Goal: Task Accomplishment & Management: Use online tool/utility

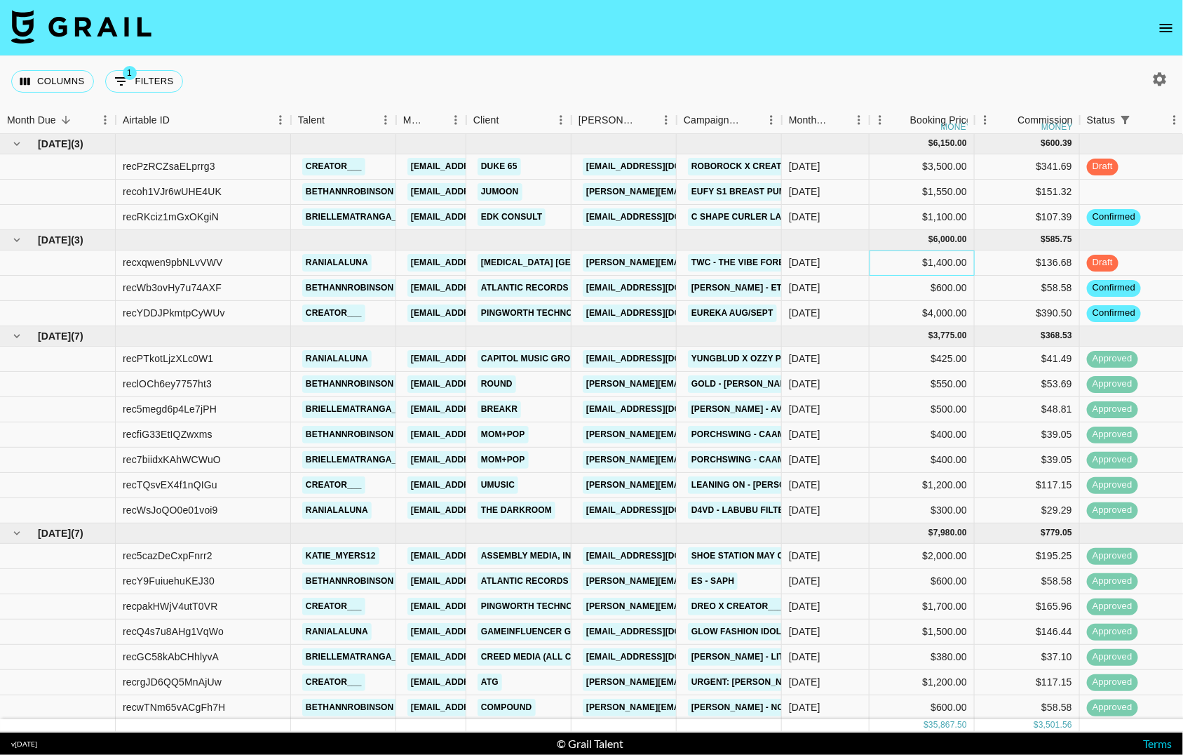
click at [896, 262] on div "$1,400.00" at bounding box center [922, 262] width 105 height 25
click at [893, 295] on div "$600.00" at bounding box center [922, 288] width 105 height 25
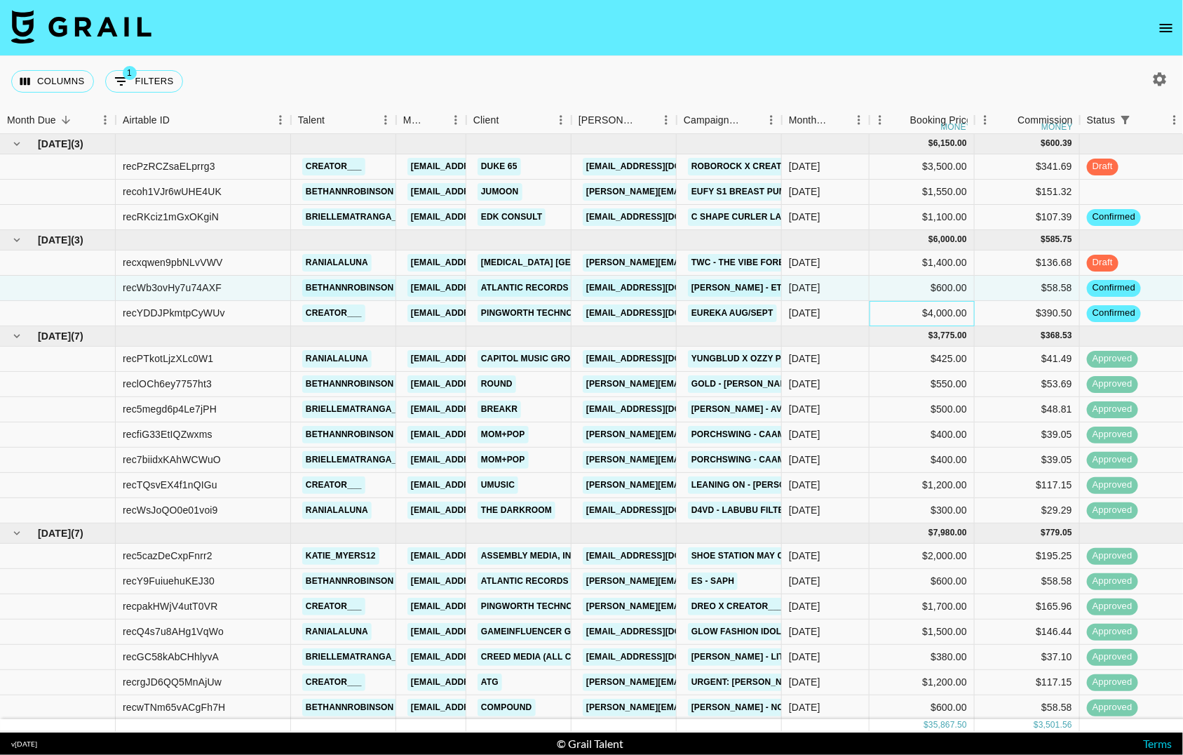
click at [906, 312] on div "$4,000.00" at bounding box center [922, 313] width 105 height 25
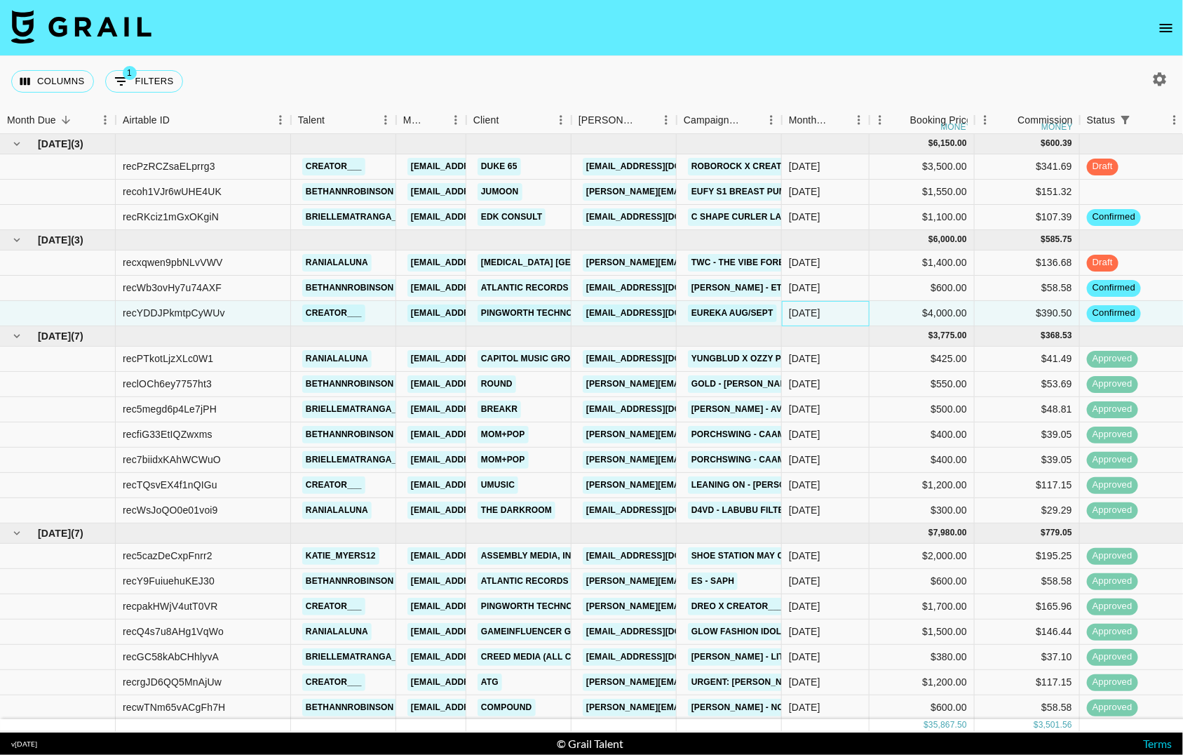
click at [835, 314] on div "[DATE]" at bounding box center [826, 313] width 88 height 25
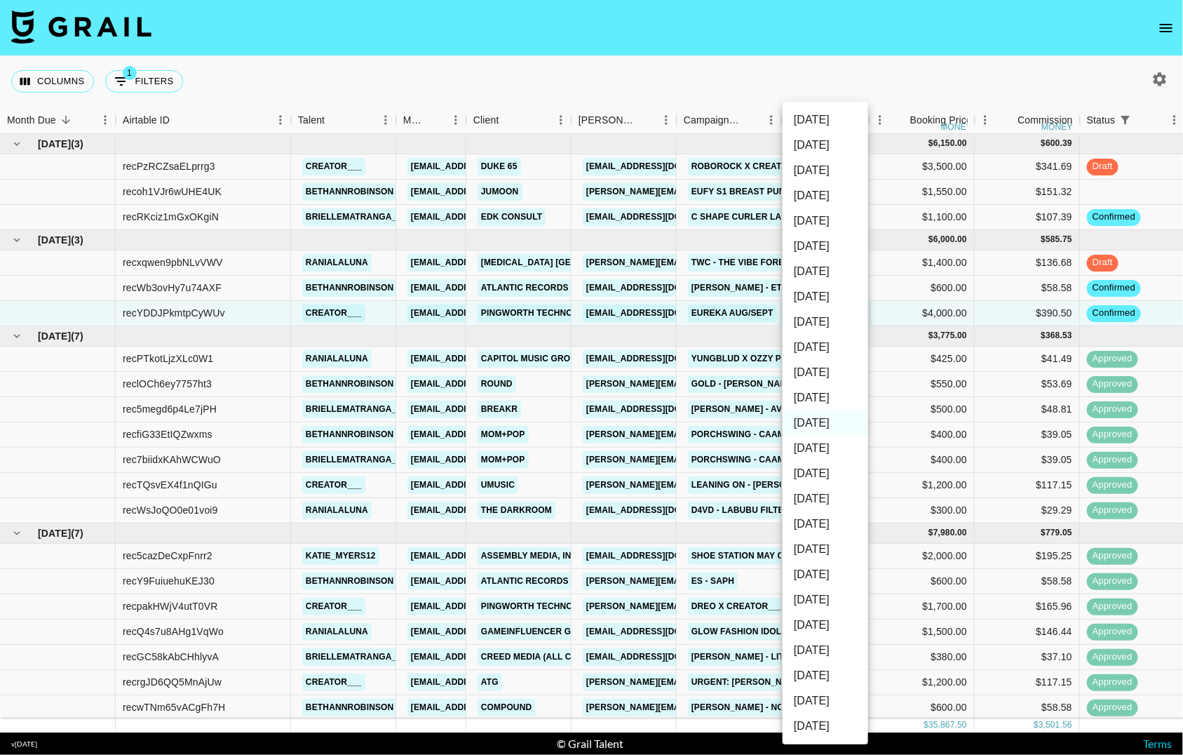
click at [834, 367] on li "[DATE]" at bounding box center [826, 372] width 86 height 25
type input "[DATE]"
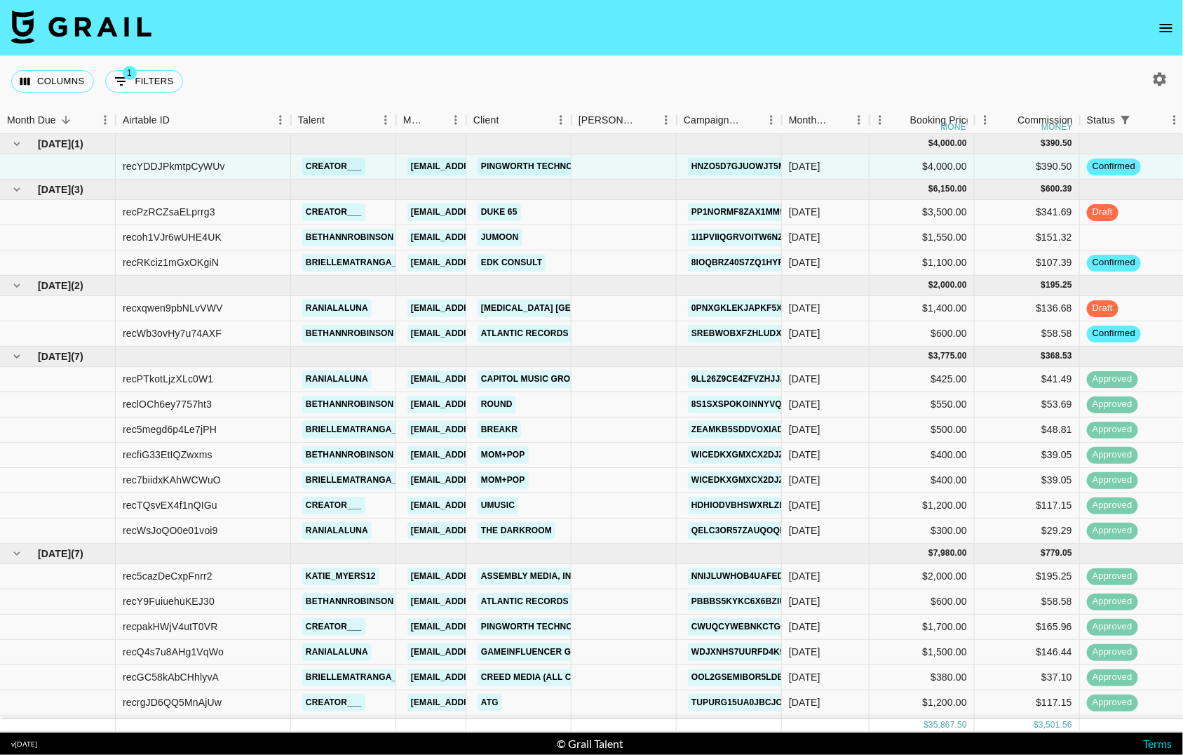
click at [936, 330] on div "$600.00" at bounding box center [922, 333] width 105 height 25
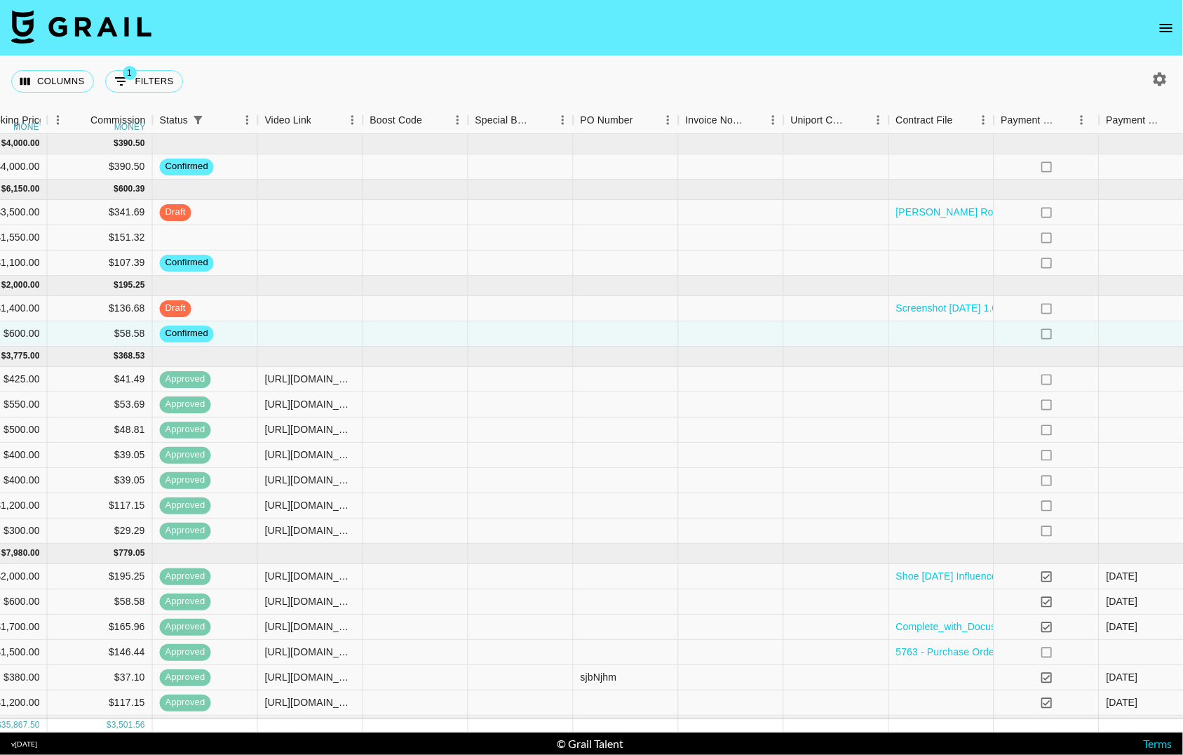
scroll to position [0, 1123]
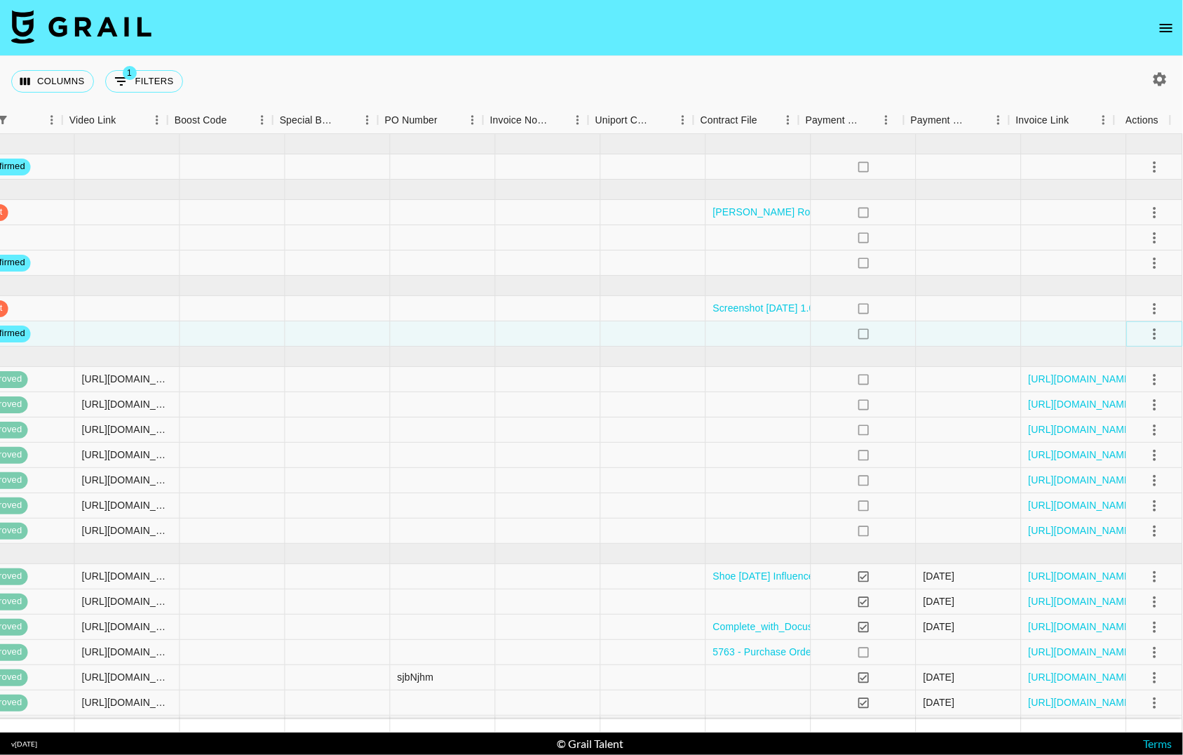
click at [1147, 337] on icon "select merge strategy" at bounding box center [1155, 333] width 17 height 17
click at [1122, 413] on li "Draft Created" at bounding box center [1136, 414] width 91 height 25
click at [1022, 335] on div at bounding box center [1074, 333] width 105 height 25
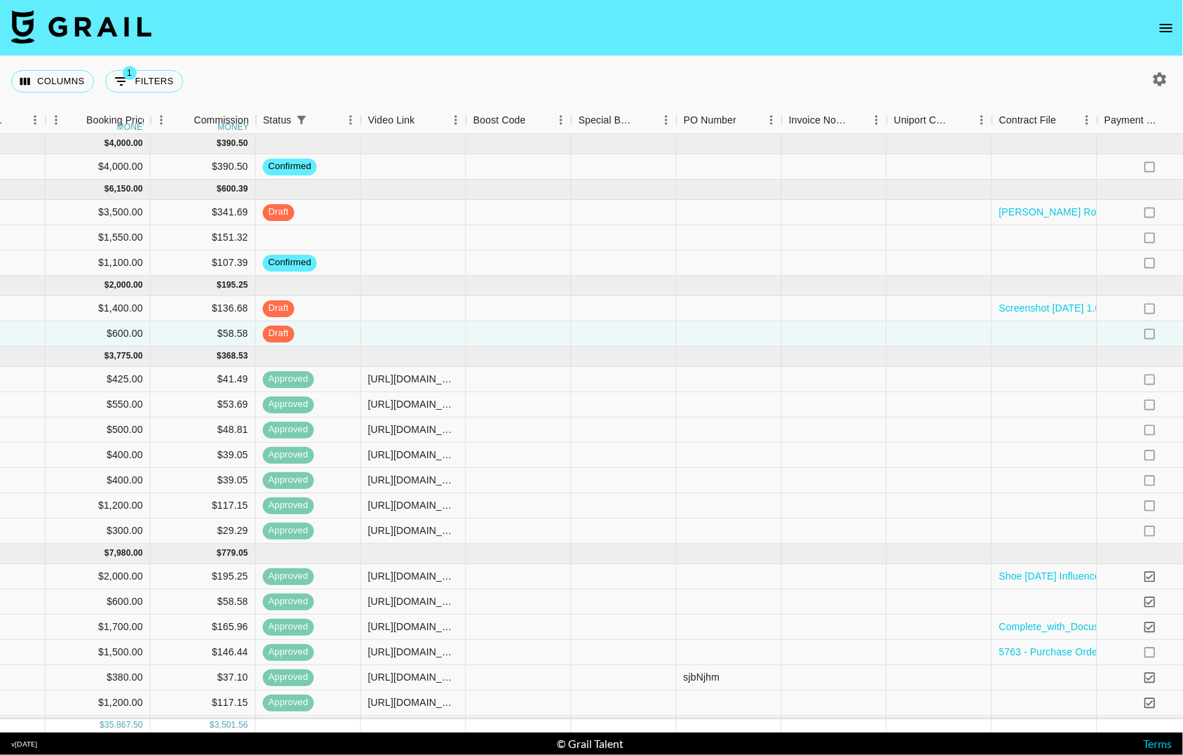
scroll to position [0, 824]
click at [405, 336] on div at bounding box center [413, 333] width 105 height 25
type input "[URL][DOMAIN_NAME]"
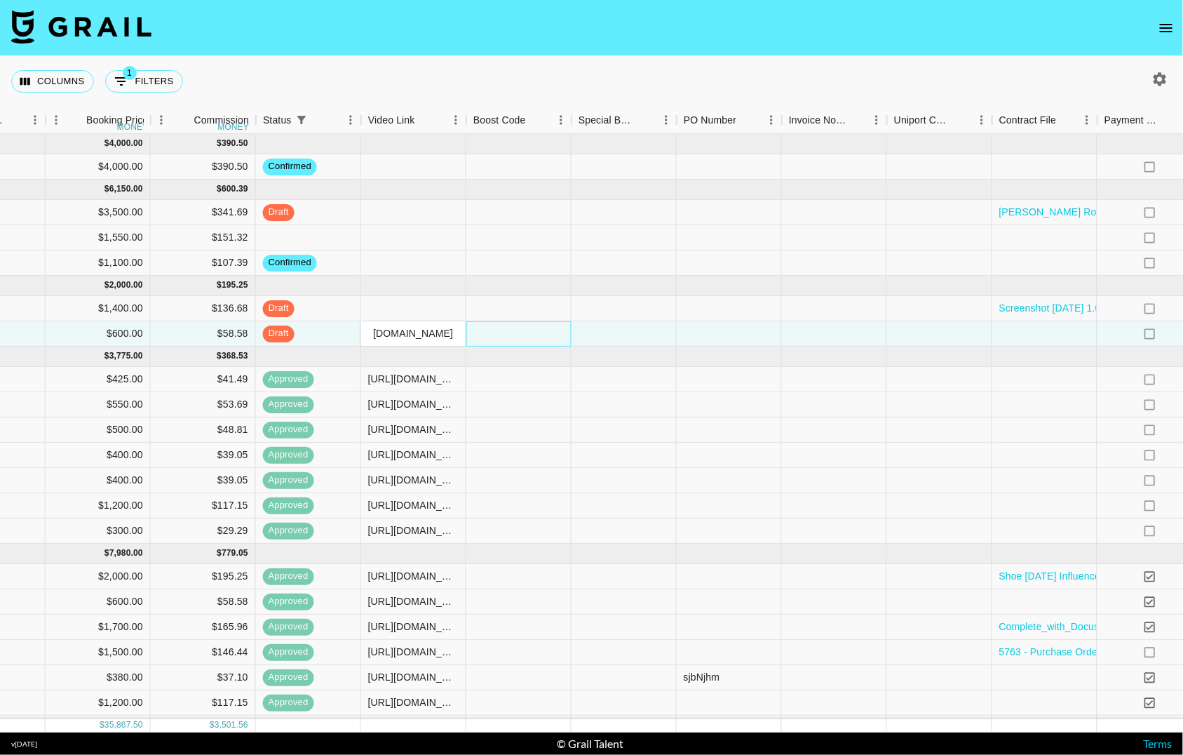
click at [497, 337] on div at bounding box center [518, 333] width 105 height 25
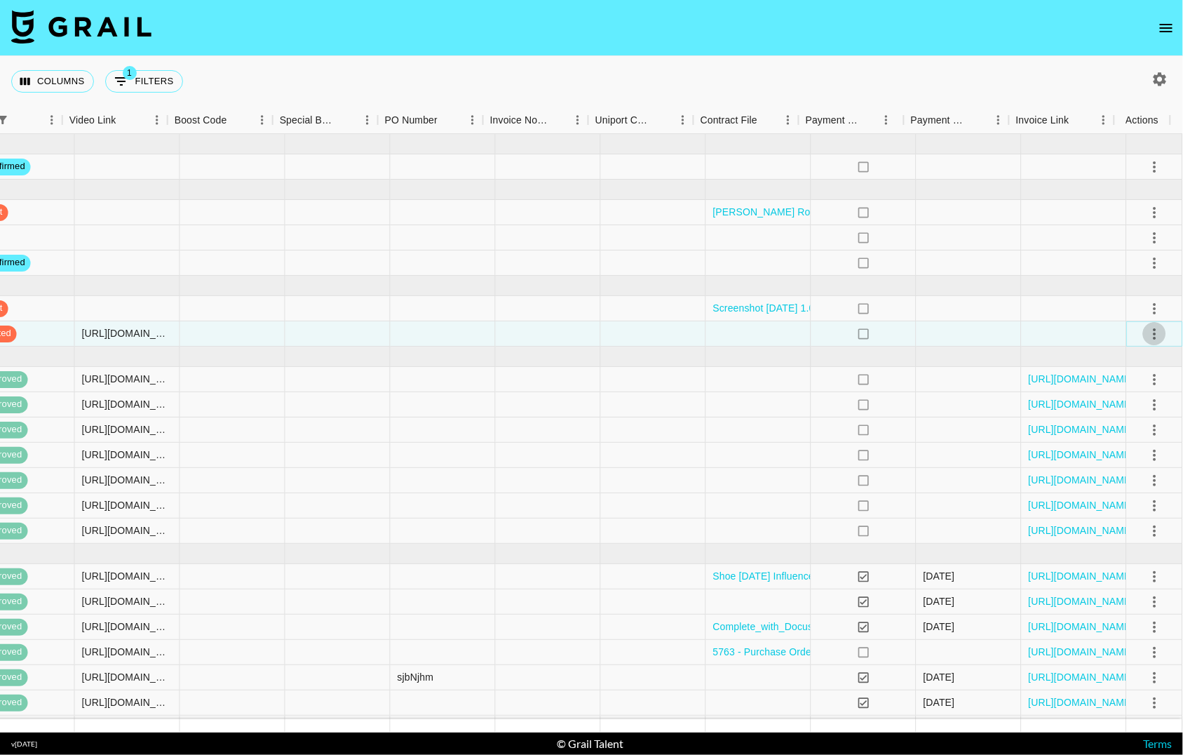
click at [1147, 336] on icon "select merge strategy" at bounding box center [1155, 333] width 17 height 17
click at [1117, 460] on div "Approve" at bounding box center [1123, 465] width 43 height 17
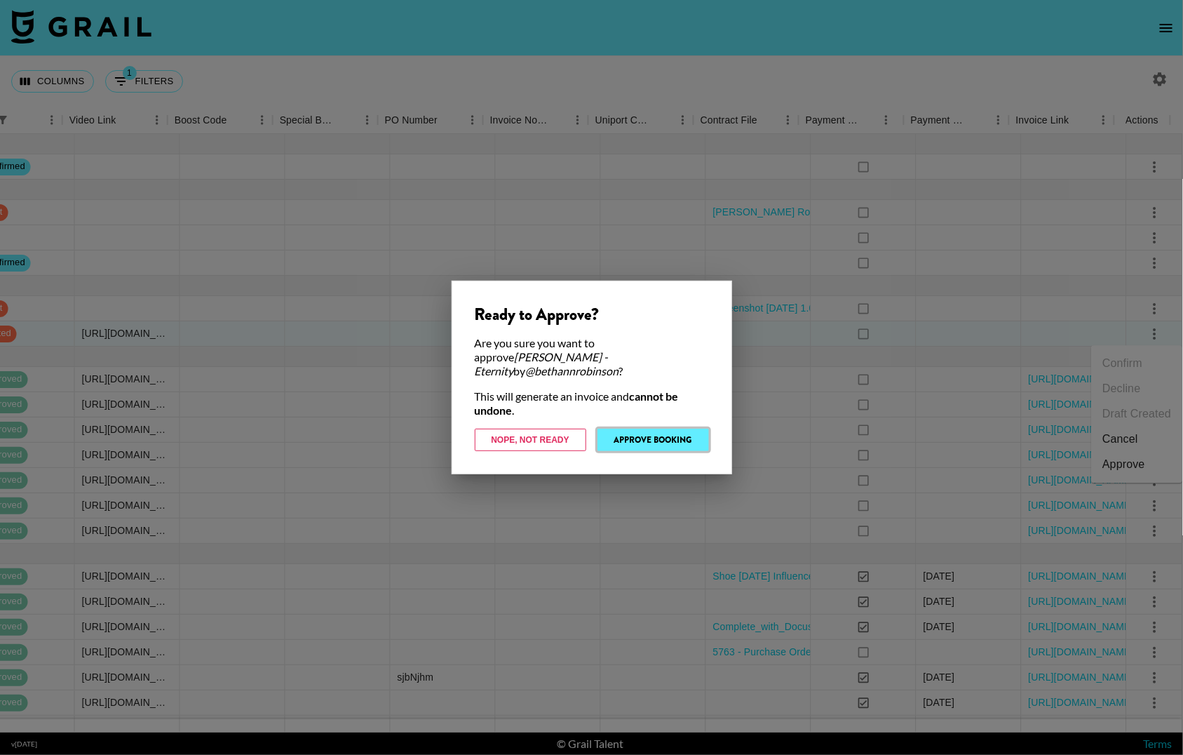
click at [696, 432] on button "Approve Booking" at bounding box center [653, 439] width 112 height 22
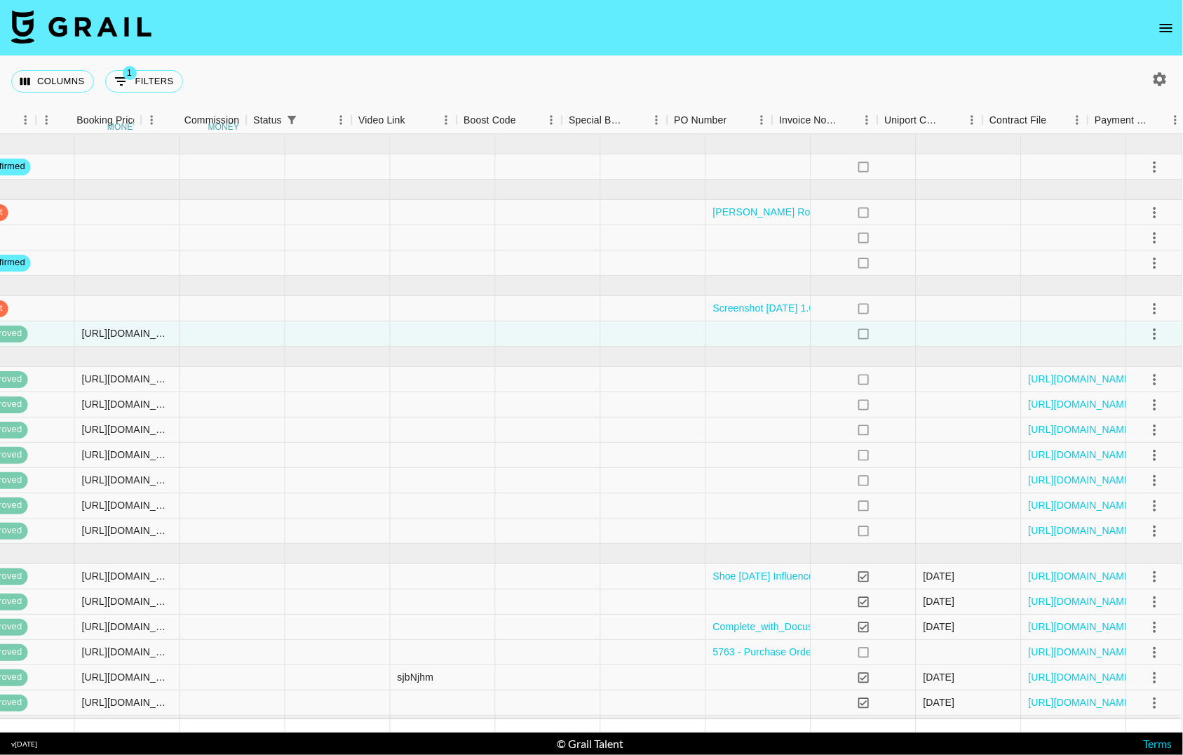
scroll to position [0, 833]
